Goal: Task Accomplishment & Management: Complete application form

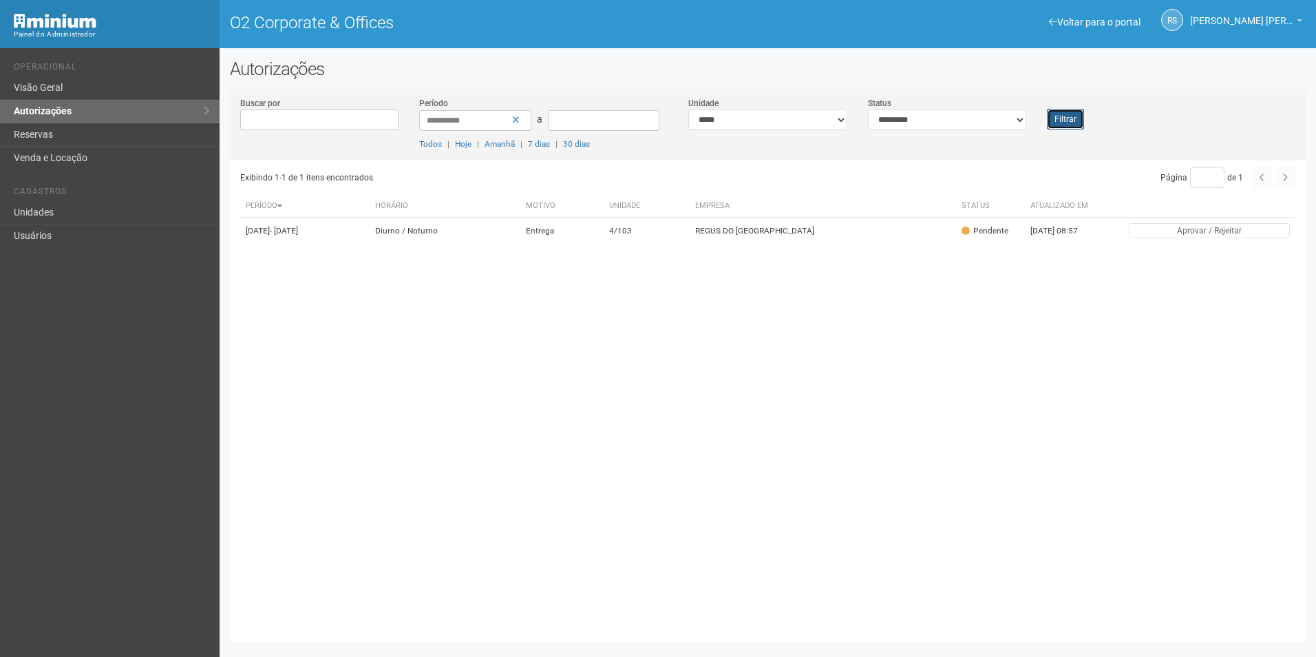
click at [1062, 125] on button "Filtrar" at bounding box center [1065, 119] width 37 height 21
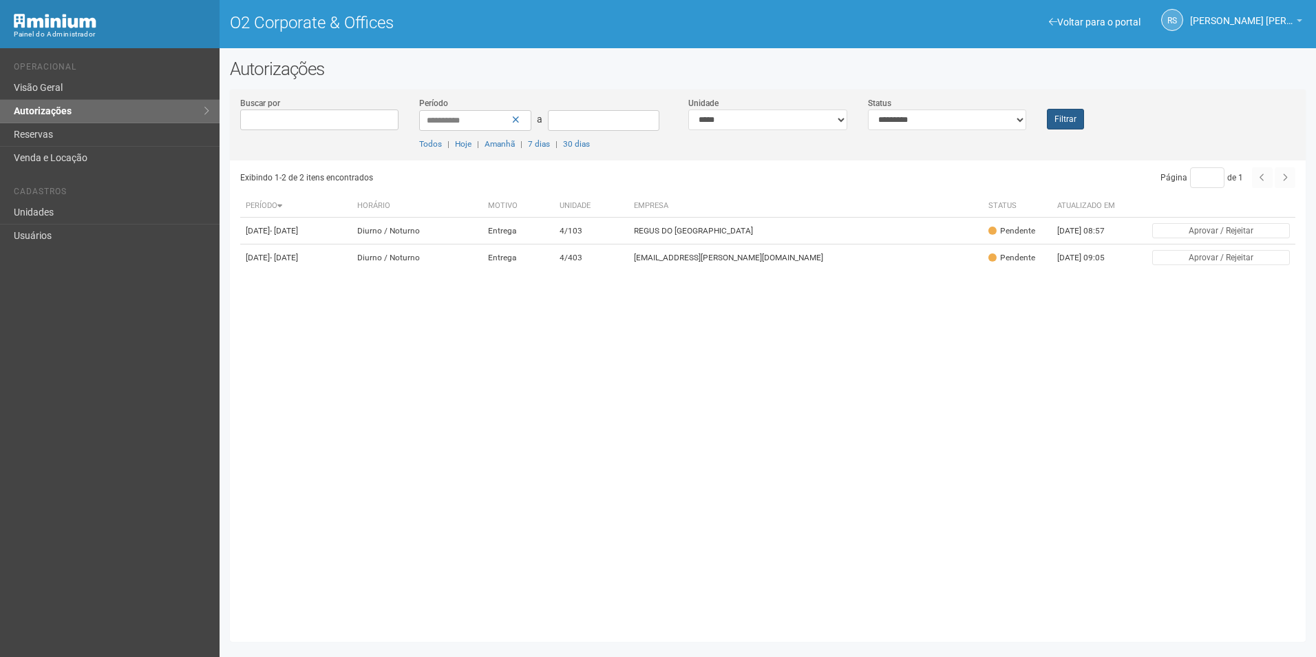
click at [1057, 125] on div "Filtrar" at bounding box center [1080, 112] width 89 height 33
click at [1068, 118] on button "Filtrar" at bounding box center [1065, 119] width 37 height 21
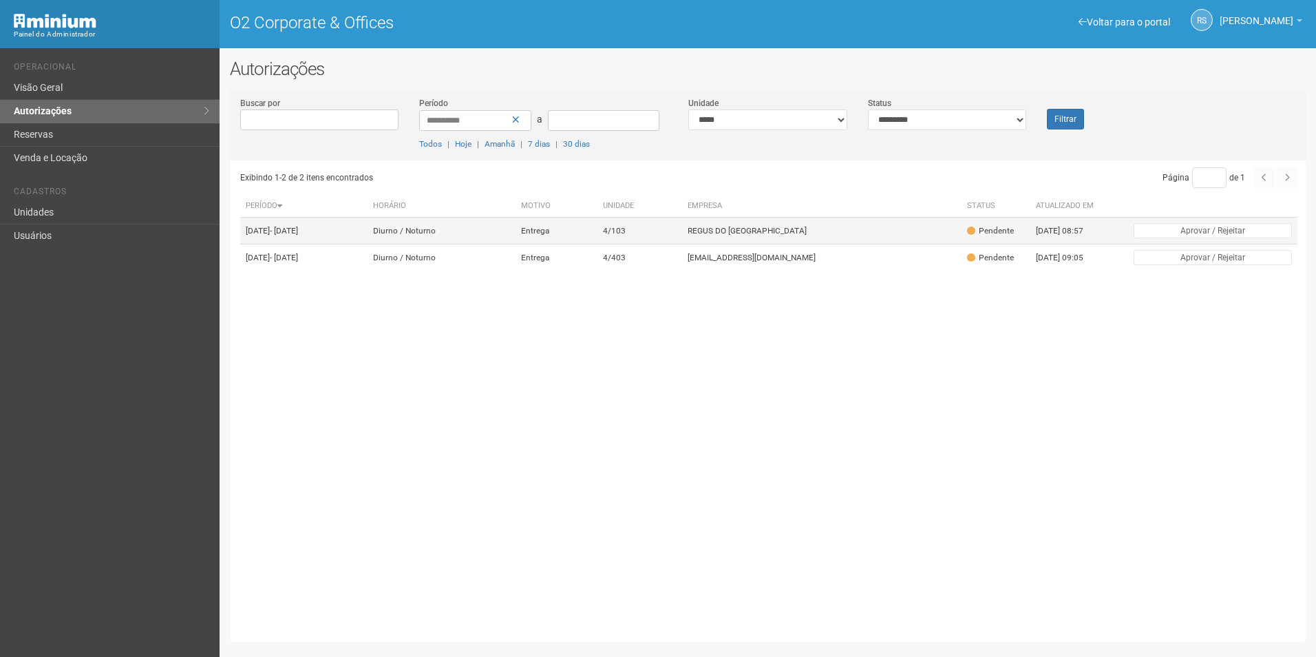
click at [766, 227] on td "REGUS DO BRASIL" at bounding box center [822, 230] width 280 height 27
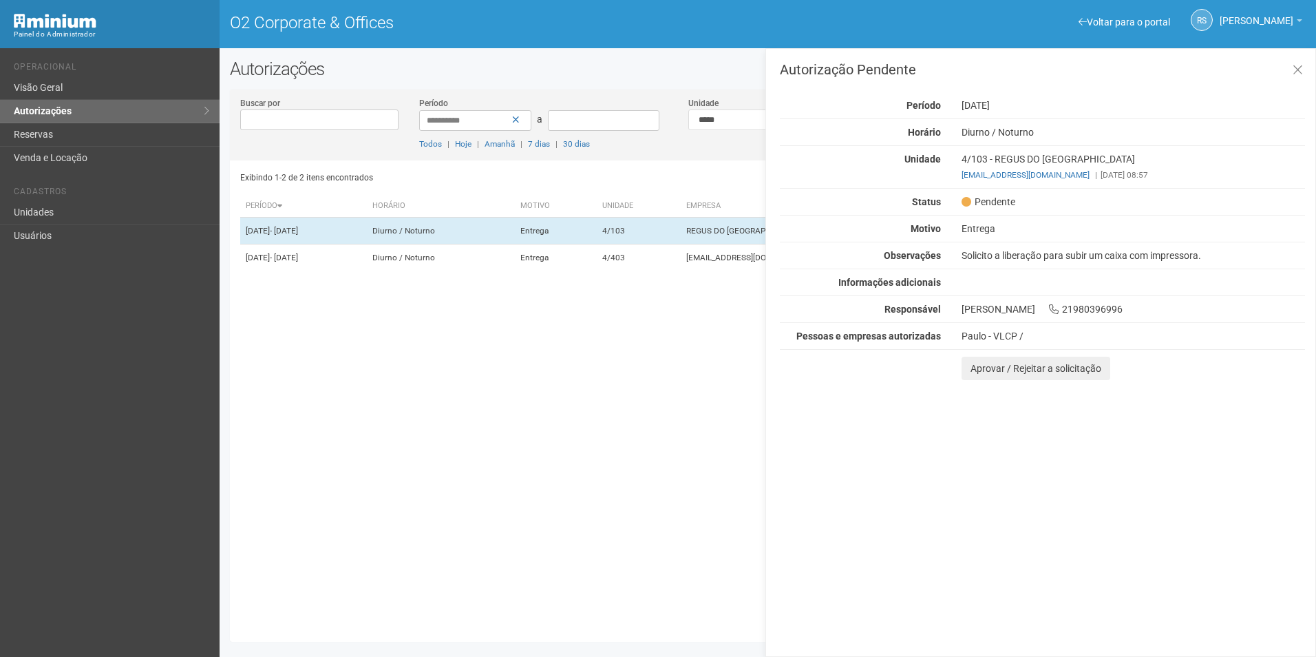
click at [1315, 644] on html "Aguarde... Painel do Administrador O2 Corporate & Offices RS Rayssa Soares Ribe…" at bounding box center [658, 328] width 1316 height 657
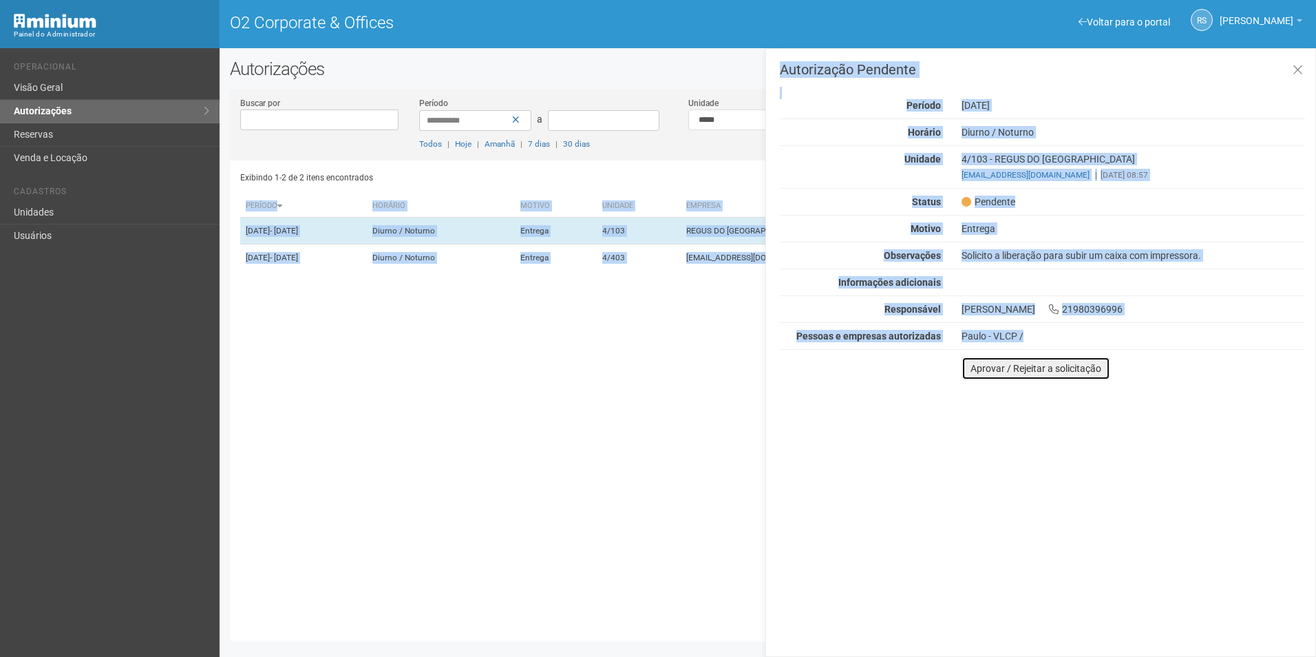
click at [980, 374] on button "Aprovar / Rejeitar a solicitação" at bounding box center [1035, 367] width 149 height 23
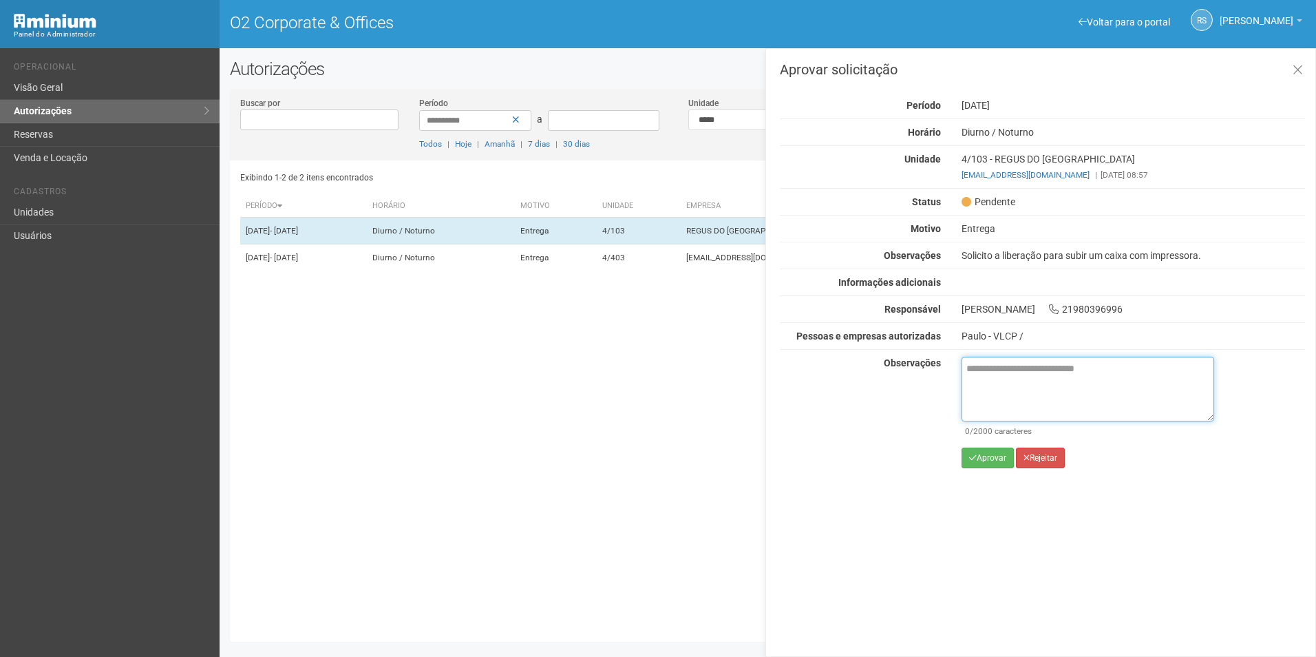
click at [1005, 379] on textarea at bounding box center [1087, 388] width 253 height 65
paste textarea "**********"
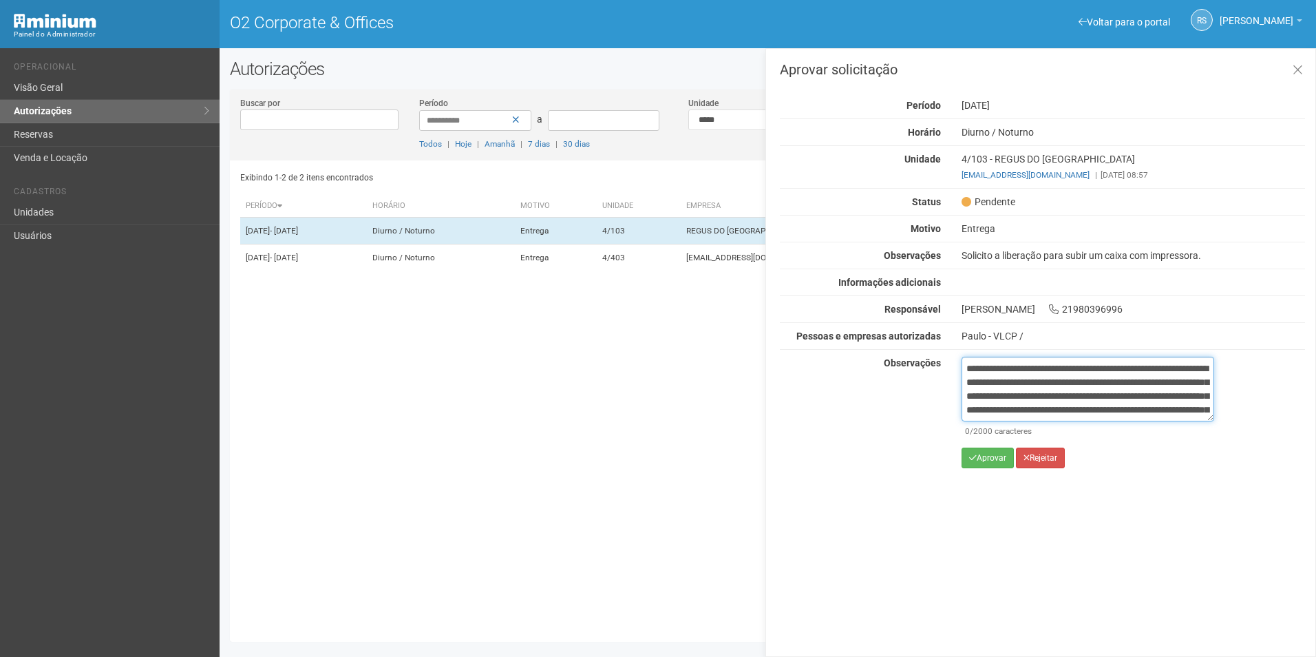
scroll to position [91, 0]
type textarea "**********"
click at [979, 458] on button "Aprovar" at bounding box center [987, 457] width 52 height 21
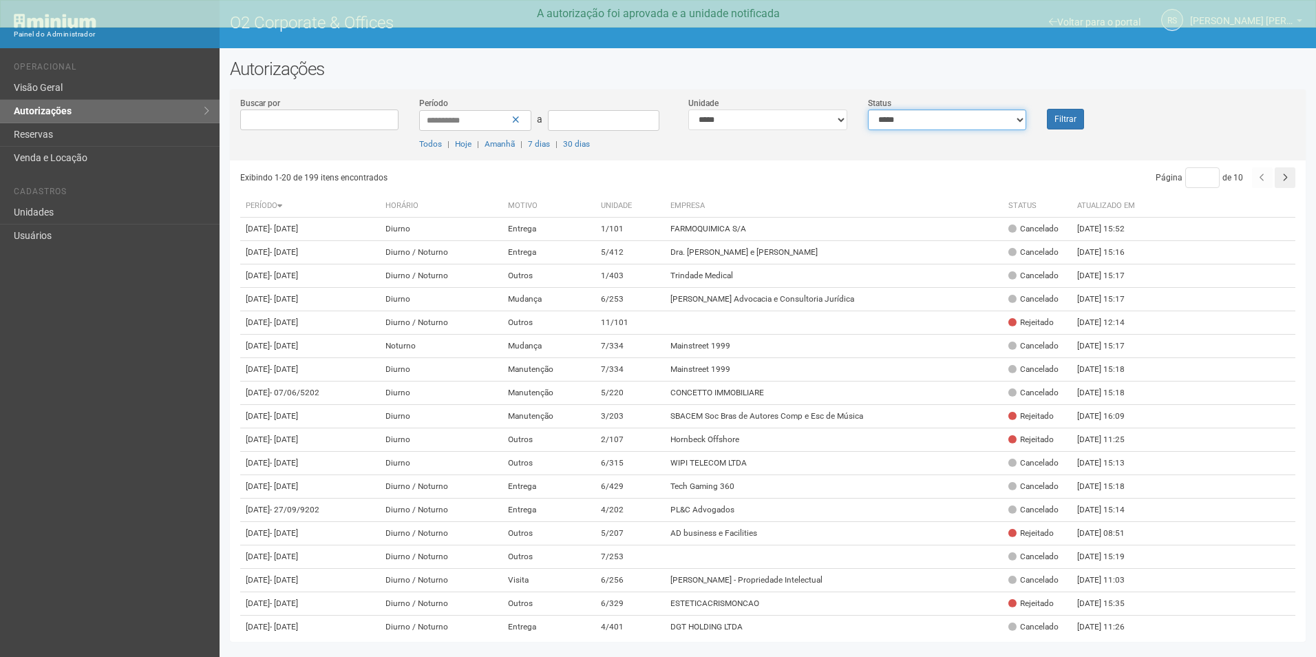
click at [1001, 118] on select "**********" at bounding box center [947, 119] width 159 height 21
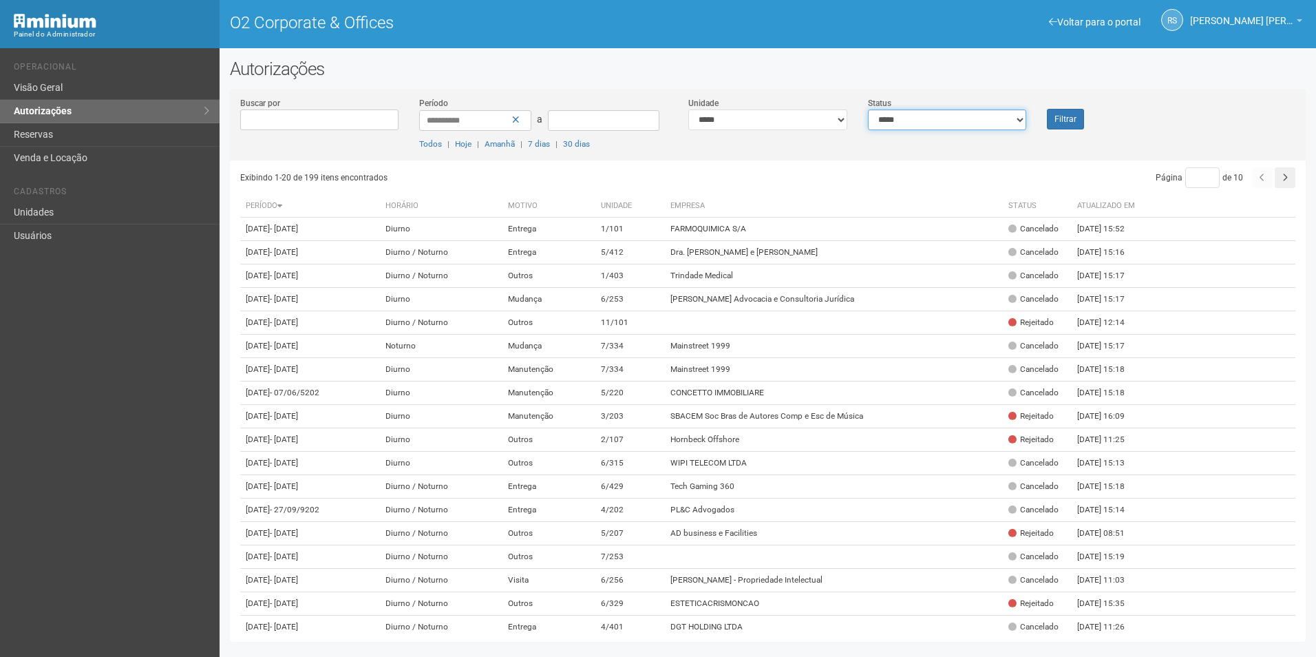
select select "*"
click at [868, 109] on select "**********" at bounding box center [947, 119] width 159 height 21
click at [1062, 123] on button "Filtrar" at bounding box center [1065, 119] width 37 height 21
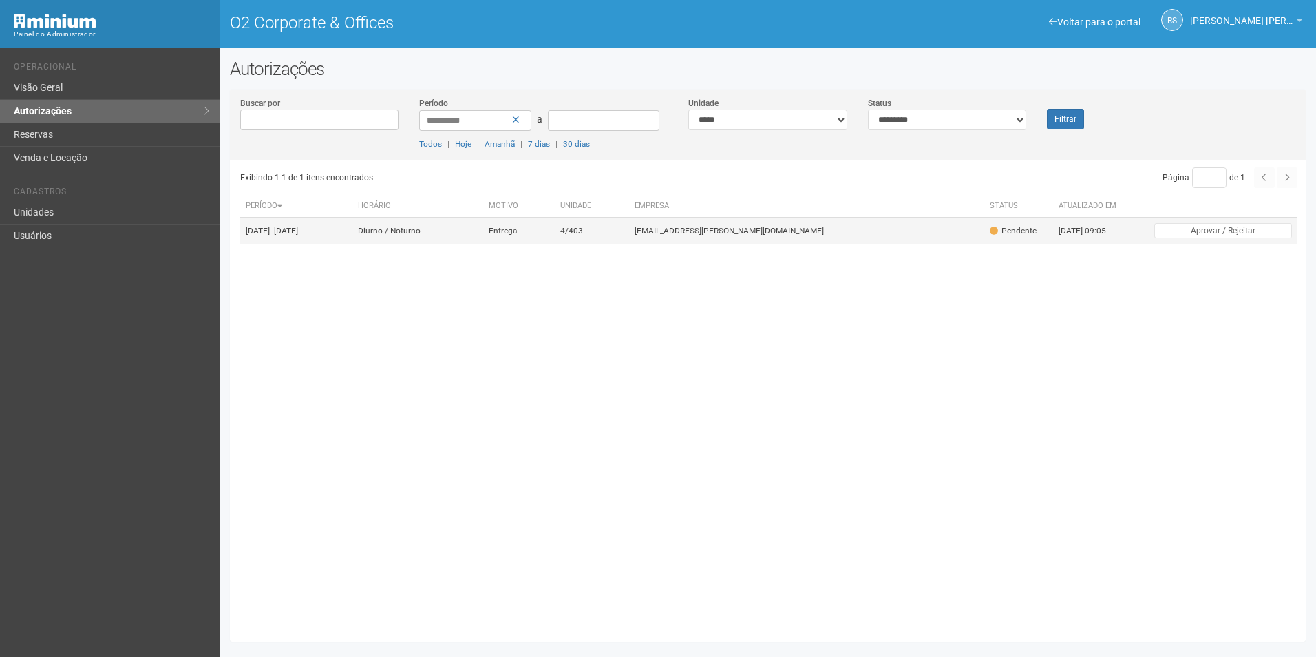
click at [846, 232] on td "viviane.rocha@invasive.com.br" at bounding box center [806, 230] width 355 height 27
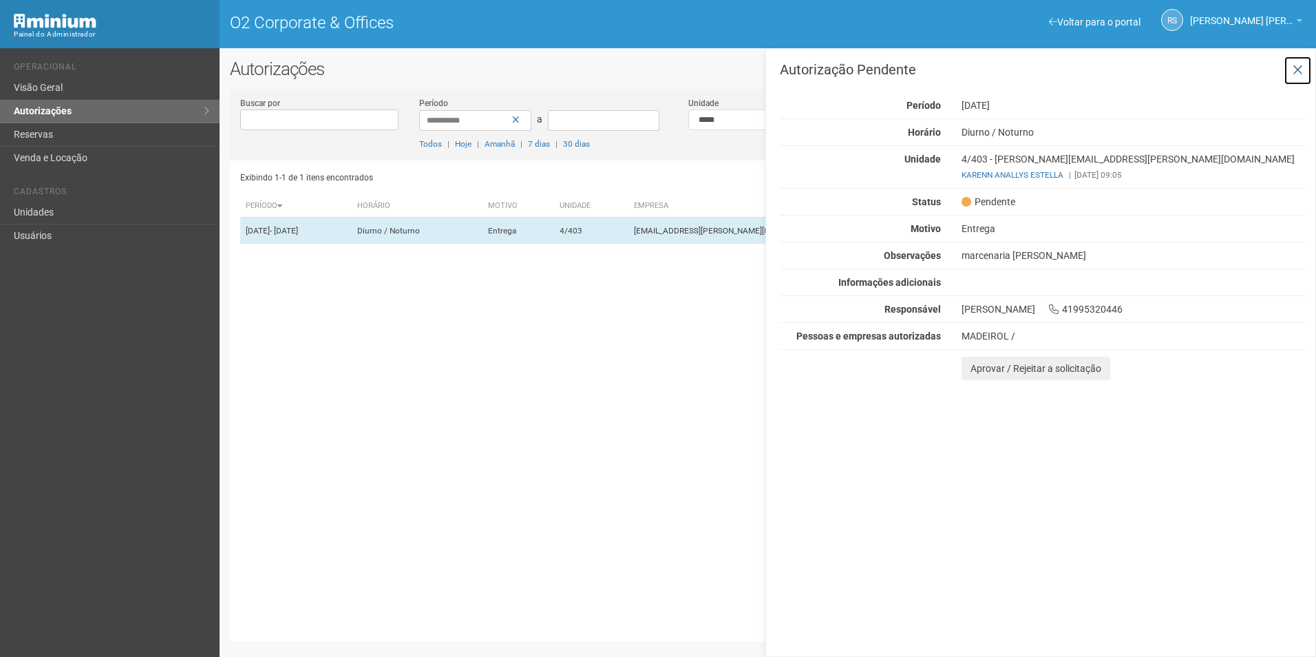
click at [1297, 67] on icon at bounding box center [1297, 70] width 10 height 14
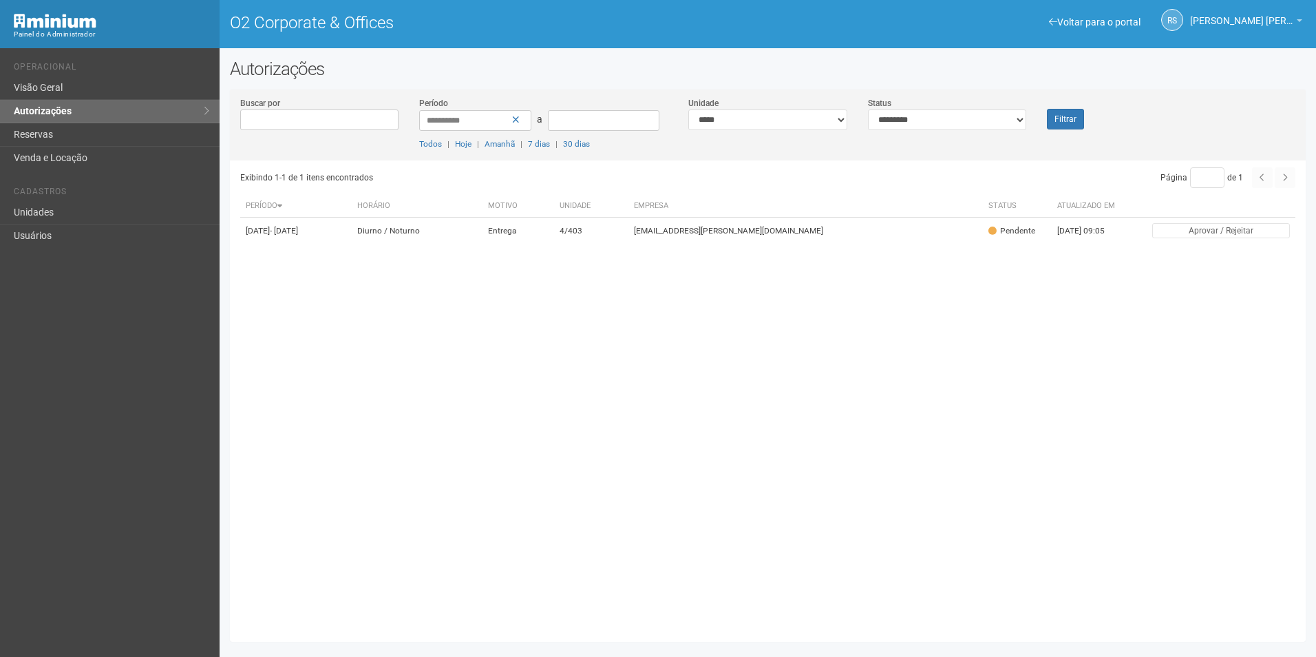
click at [1090, 118] on div "Filtrar" at bounding box center [1080, 112] width 89 height 33
click at [1074, 122] on button "Filtrar" at bounding box center [1065, 119] width 37 height 21
click at [822, 228] on td "[PERSON_NAME] ADVOGADOS" at bounding box center [826, 230] width 257 height 27
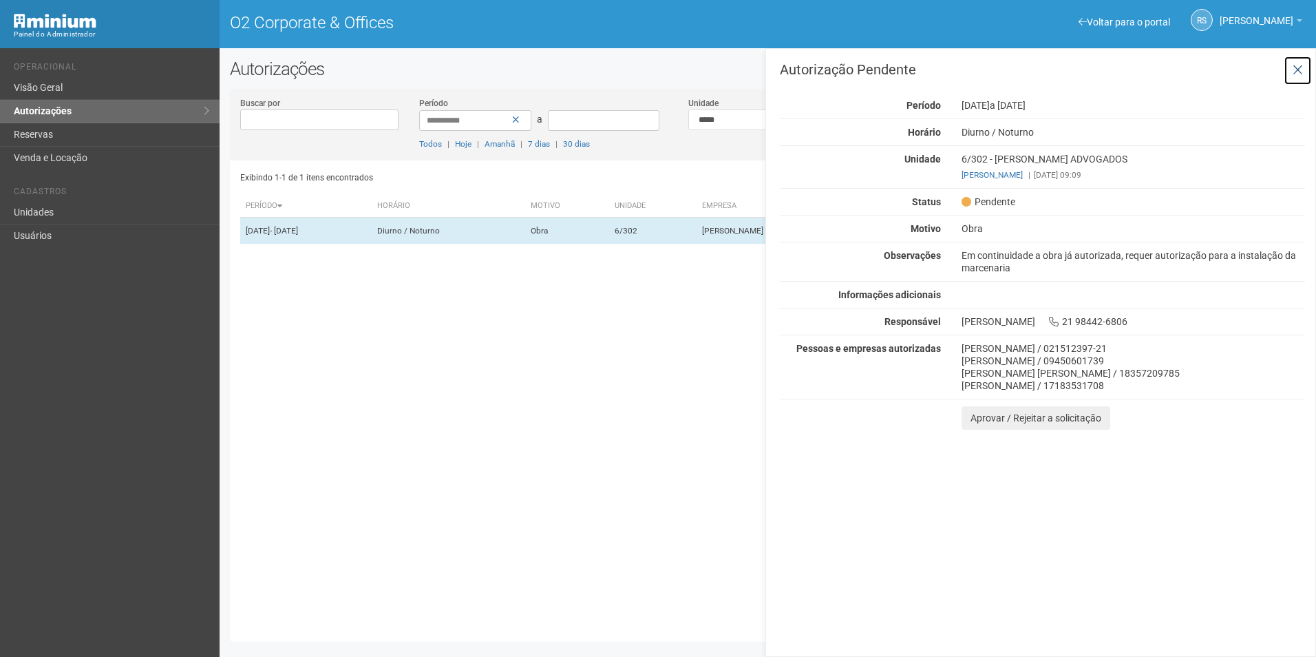
click at [1292, 64] on icon at bounding box center [1297, 70] width 10 height 14
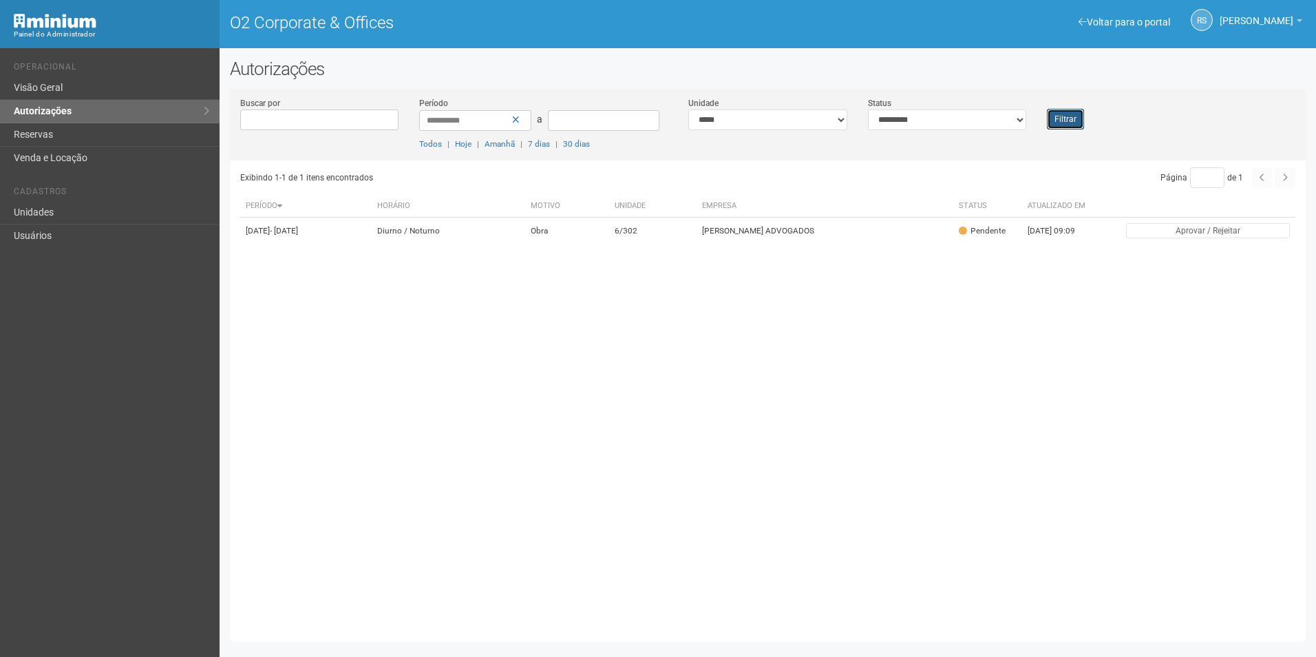
click at [1055, 113] on button "Filtrar" at bounding box center [1065, 119] width 37 height 21
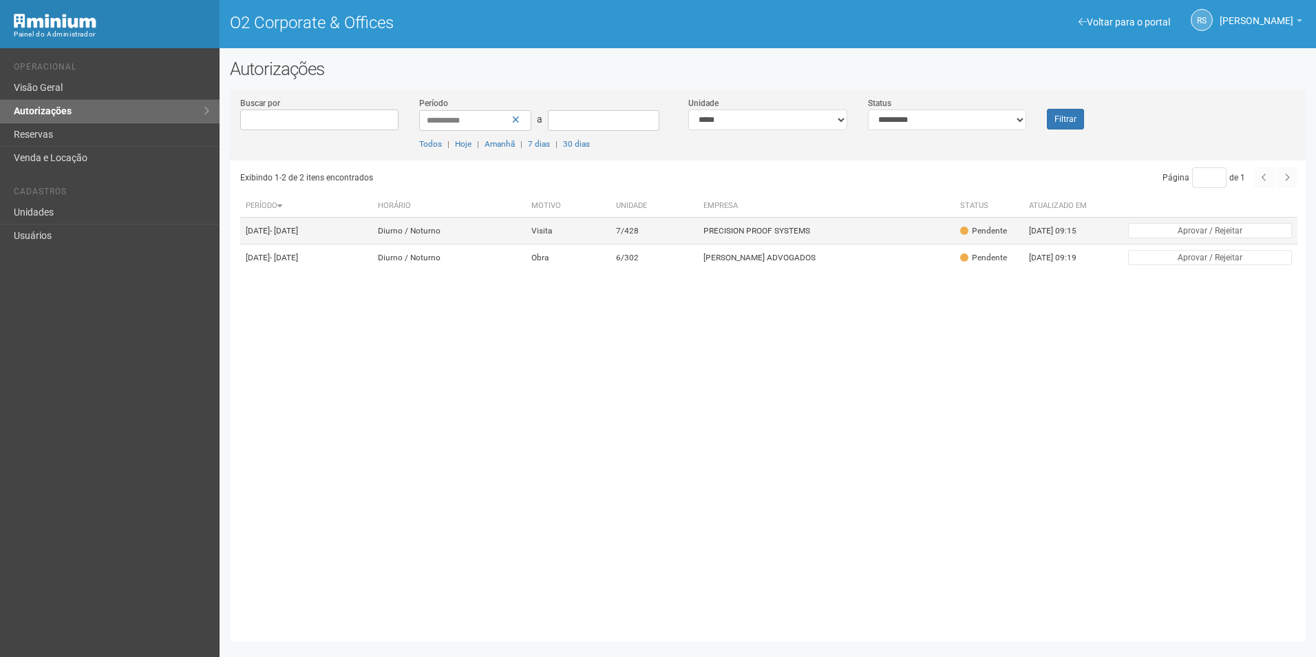
click at [832, 232] on td "PRECISION PROOF SYSTEMS" at bounding box center [826, 230] width 257 height 27
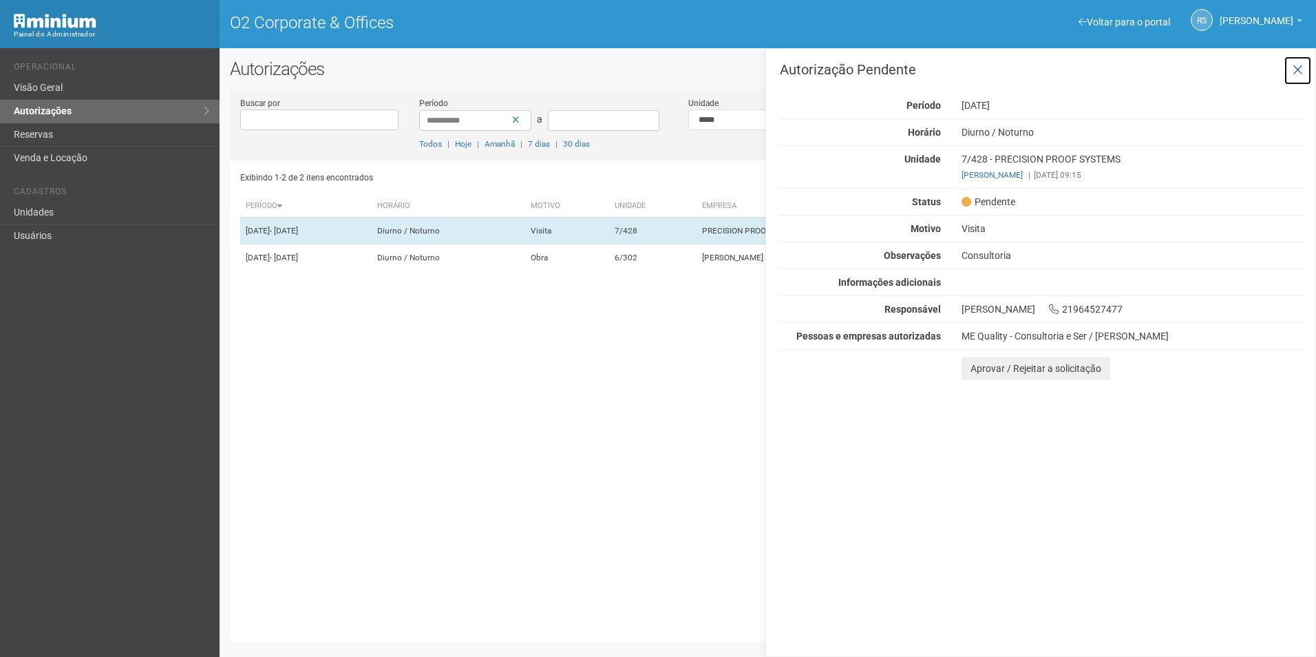
click at [1297, 79] on button at bounding box center [1297, 71] width 28 height 30
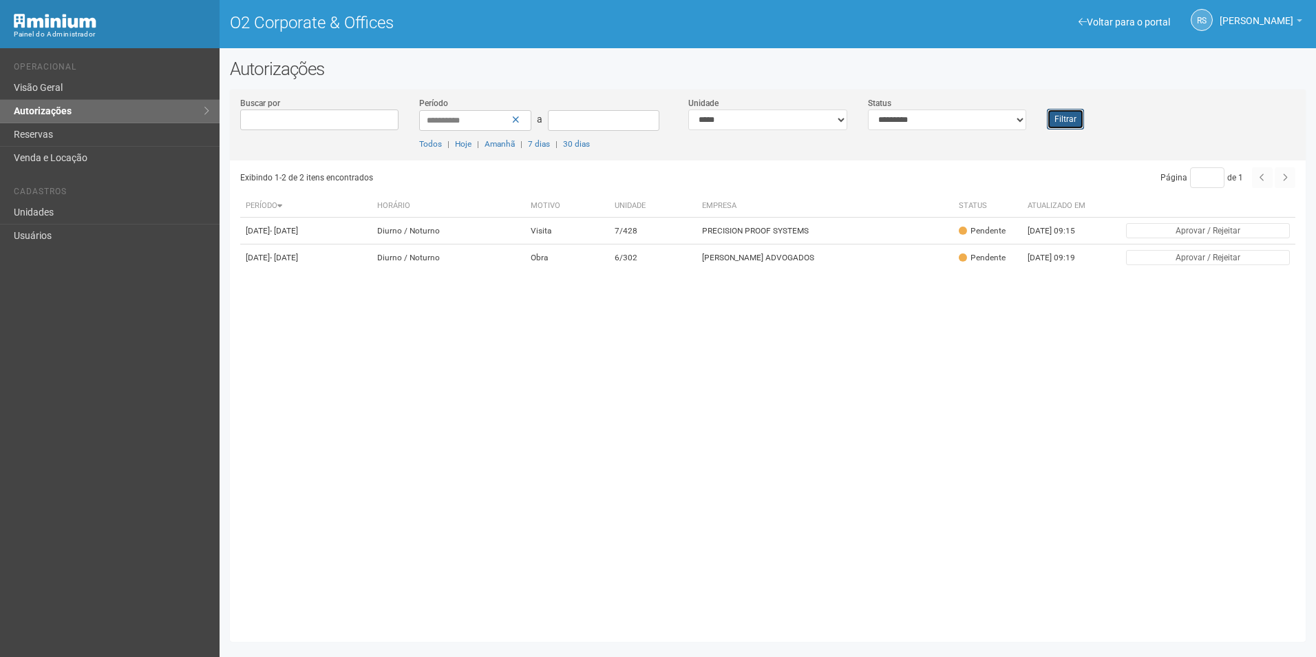
click at [1081, 113] on button "Filtrar" at bounding box center [1065, 119] width 37 height 21
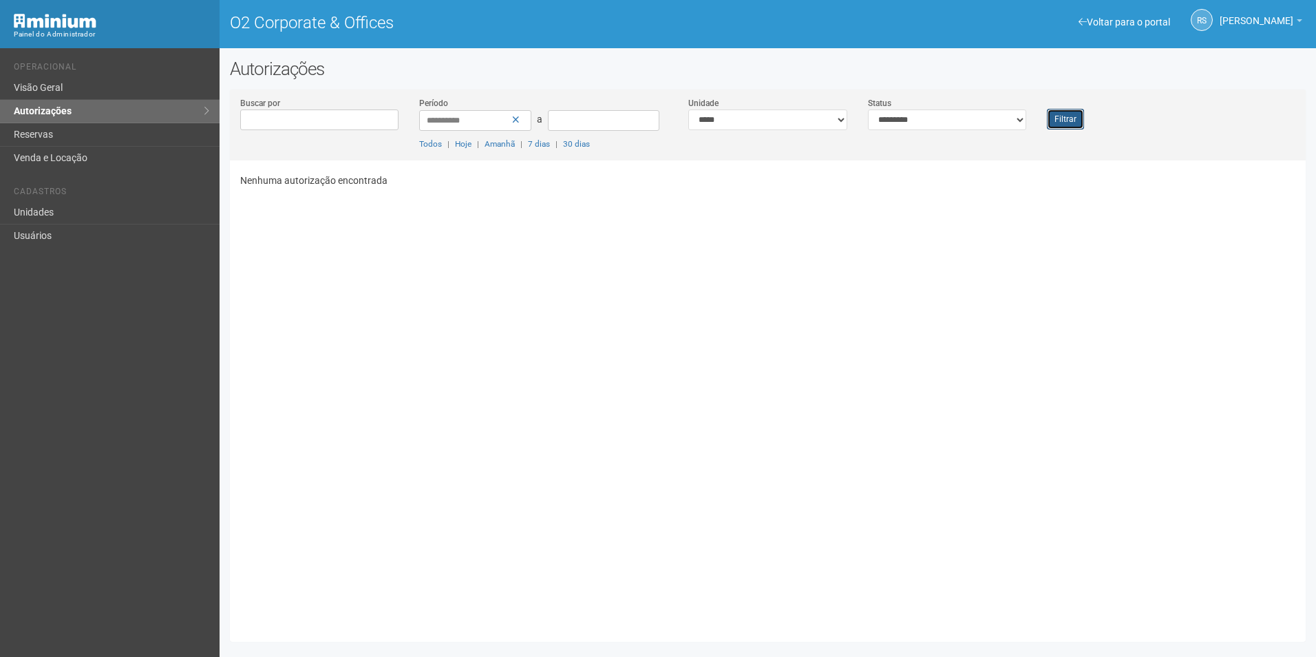
click at [1059, 120] on button "Filtrar" at bounding box center [1065, 119] width 37 height 21
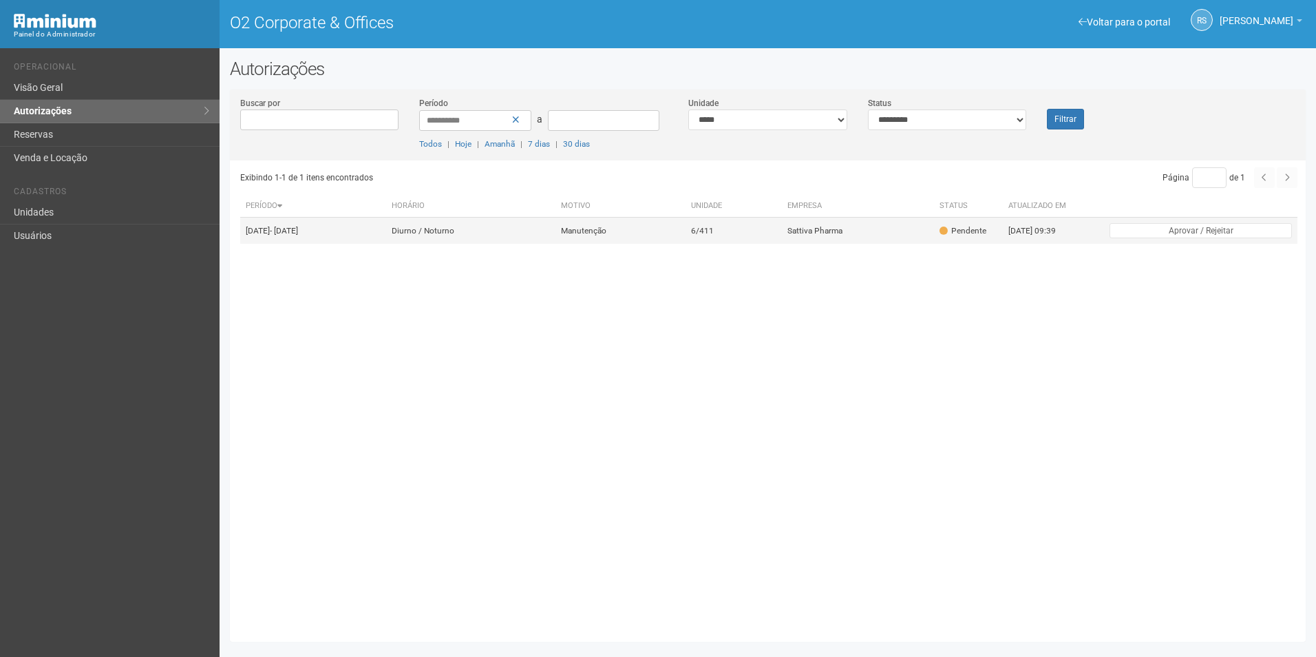
click at [749, 244] on td "6/411" at bounding box center [733, 230] width 96 height 27
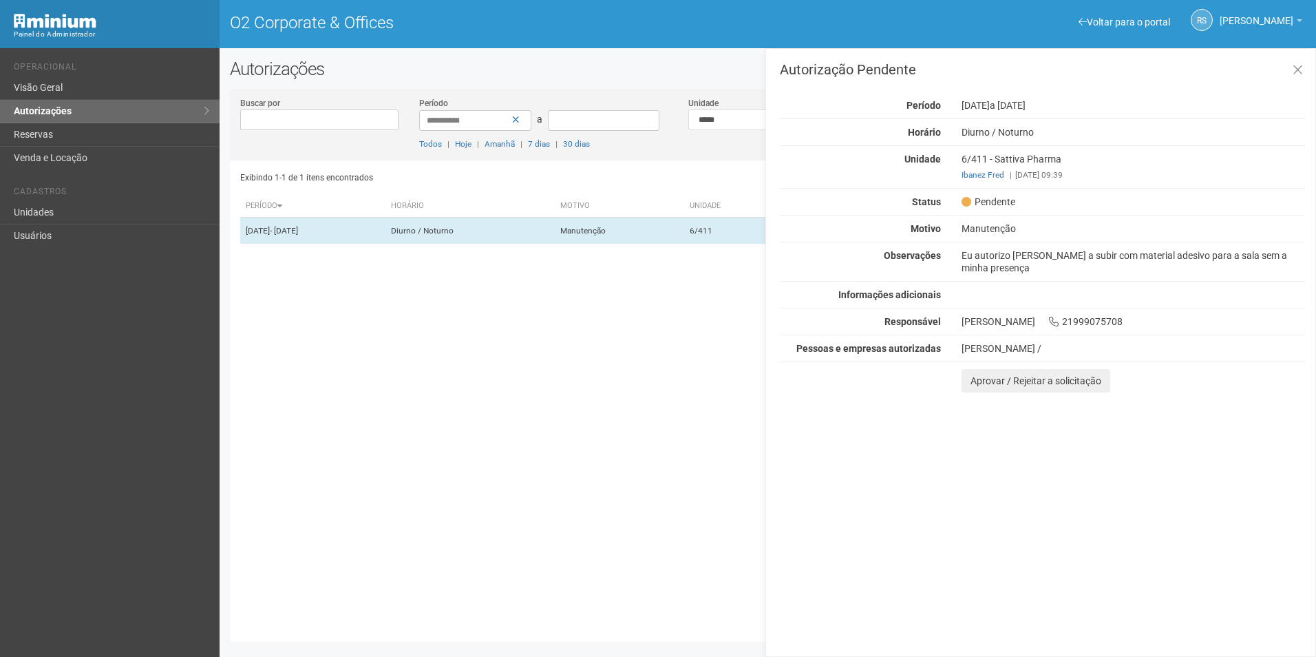
click at [1255, 544] on div "Autorização Pendente Período [DATE] a [DATE] [GEOGRAPHIC_DATA] [GEOGRAPHIC_DATA…" at bounding box center [1040, 352] width 551 height 608
click at [982, 380] on button "Aprovar / Rejeitar a solicitação" at bounding box center [1035, 380] width 149 height 23
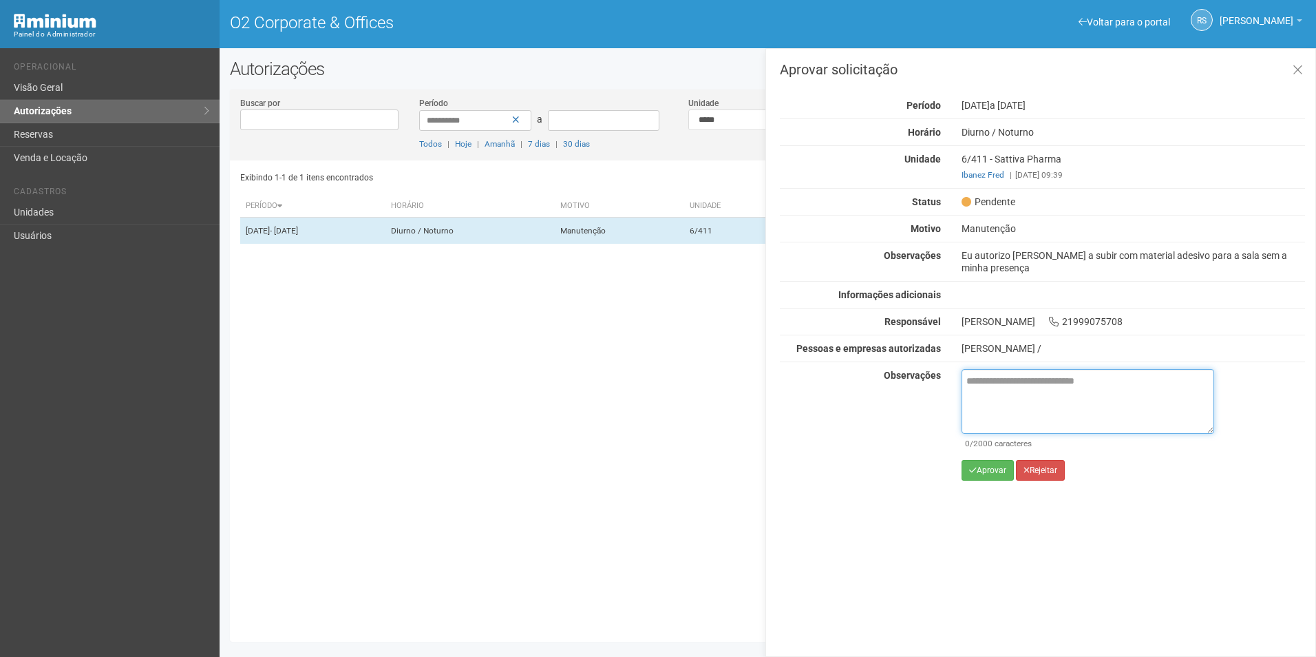
click at [1059, 414] on textarea at bounding box center [1087, 401] width 253 height 65
paste textarea "**********"
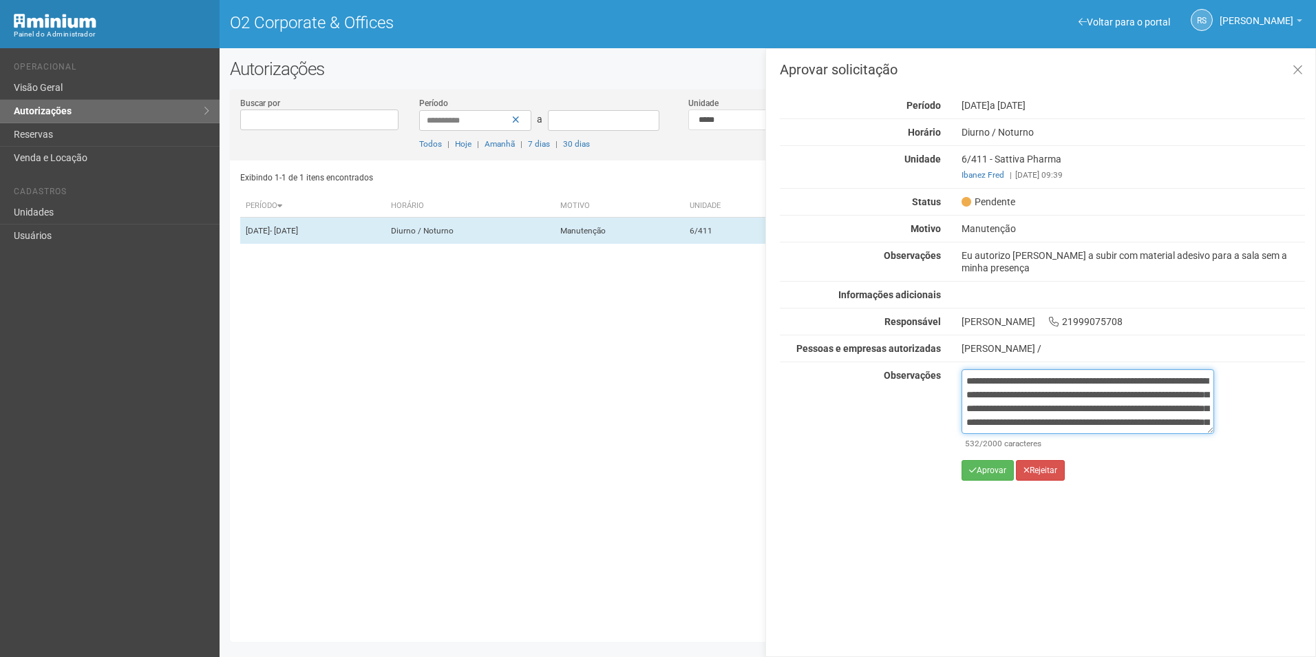
scroll to position [91, 0]
type textarea "**********"
click at [996, 470] on button "Aprovar" at bounding box center [987, 470] width 52 height 21
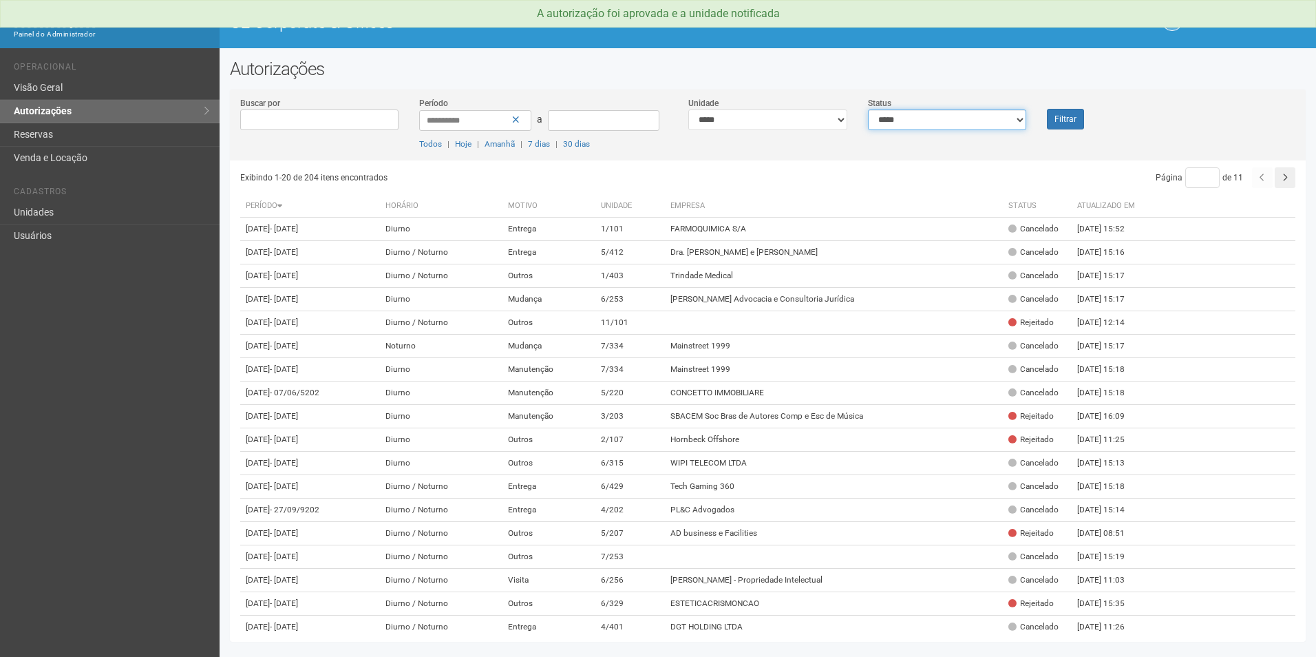
drag, startPoint x: 950, startPoint y: 125, endPoint x: 946, endPoint y: 131, distance: 7.8
click at [950, 125] on select "**********" at bounding box center [947, 119] width 159 height 21
select select "*"
click at [868, 109] on select "**********" at bounding box center [947, 119] width 159 height 21
click at [1070, 118] on button "Filtrar" at bounding box center [1065, 119] width 37 height 21
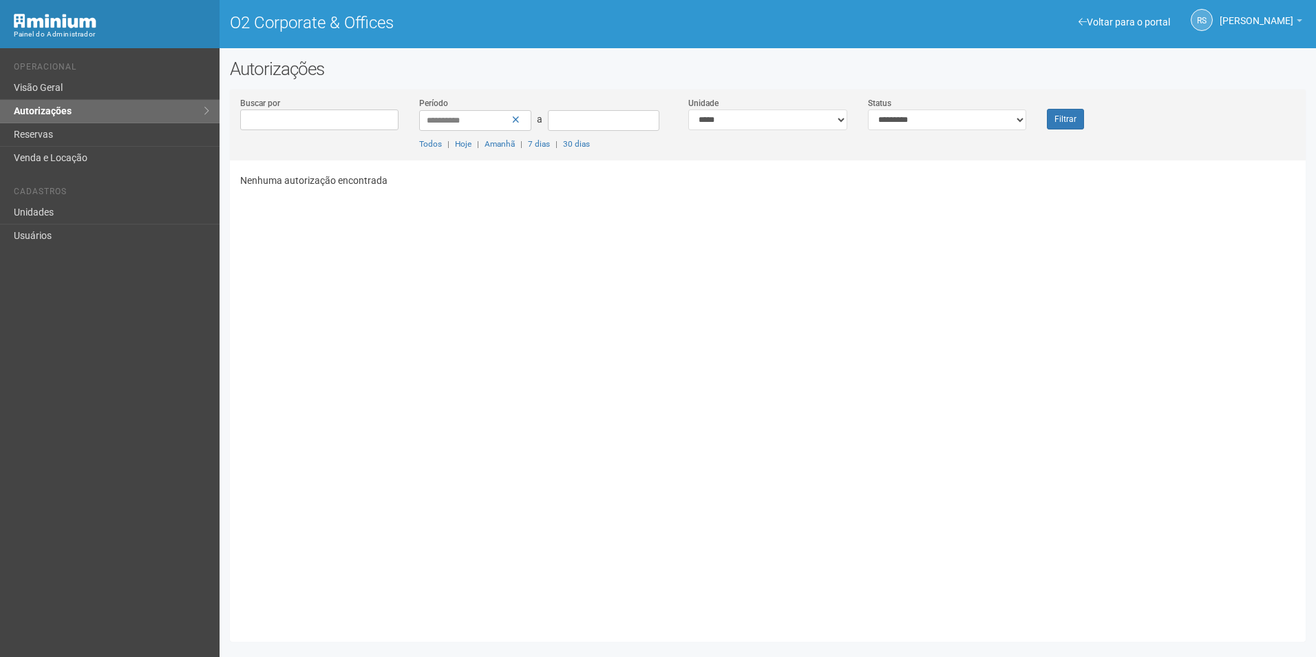
click at [1091, 125] on div "Filtrar" at bounding box center [1080, 112] width 89 height 33
click at [1074, 125] on button "Filtrar" at bounding box center [1065, 119] width 37 height 21
click at [1069, 116] on button "Filtrar" at bounding box center [1065, 119] width 37 height 21
click at [1066, 111] on button "Filtrar" at bounding box center [1065, 119] width 37 height 21
